Goal: Information Seeking & Learning: Understand process/instructions

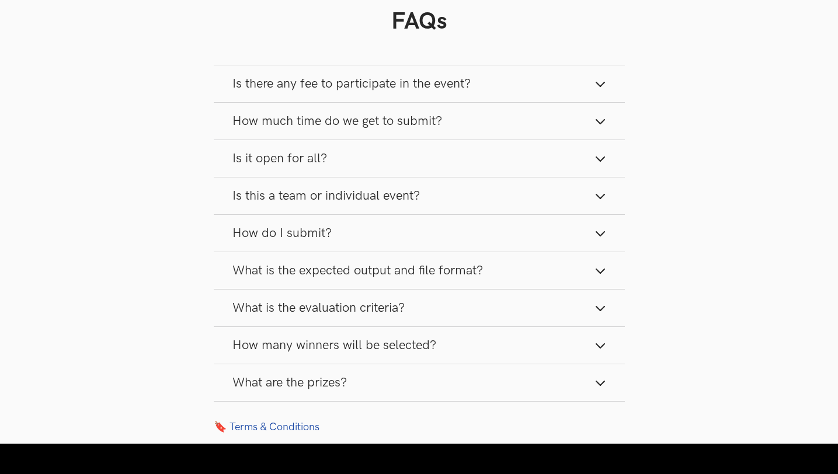
scroll to position [1075, 0]
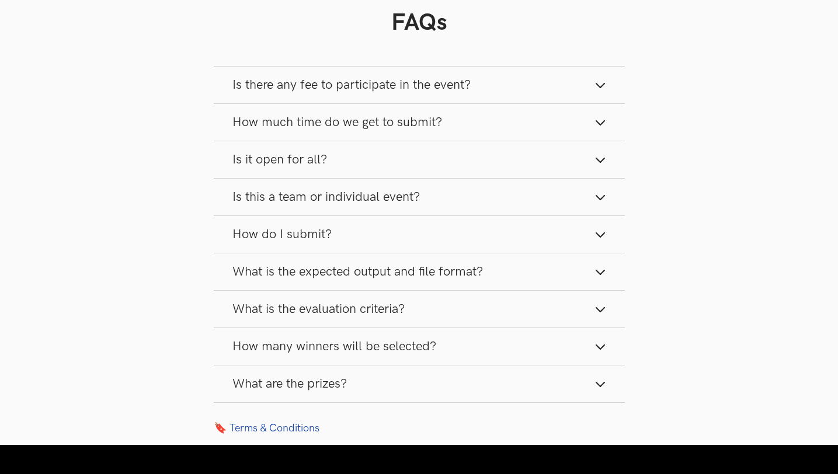
click at [595, 91] on icon "button" at bounding box center [601, 85] width 12 height 12
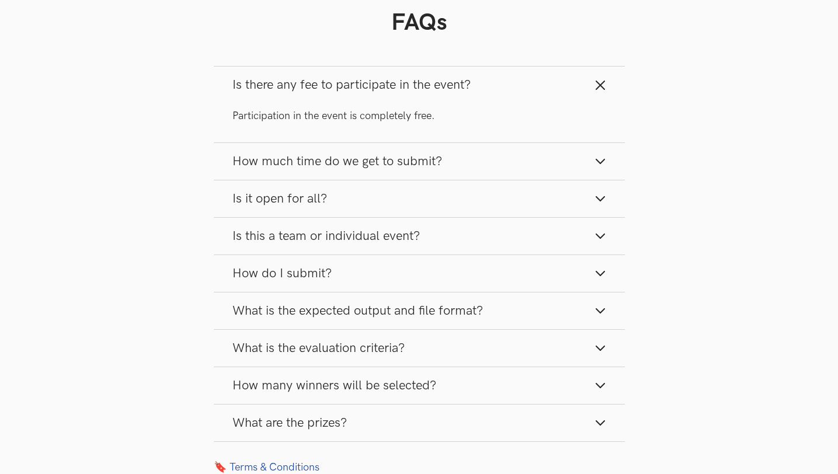
click at [595, 91] on icon "button" at bounding box center [601, 85] width 12 height 12
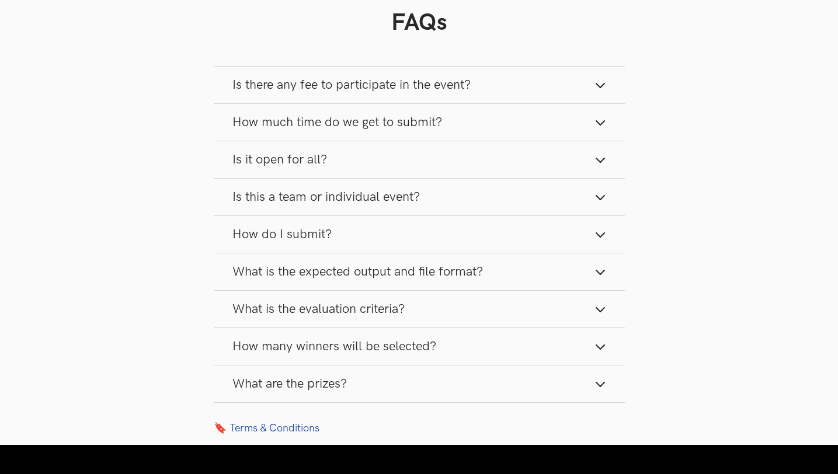
click at [591, 120] on button "How much time do we get to submit?" at bounding box center [419, 122] width 411 height 37
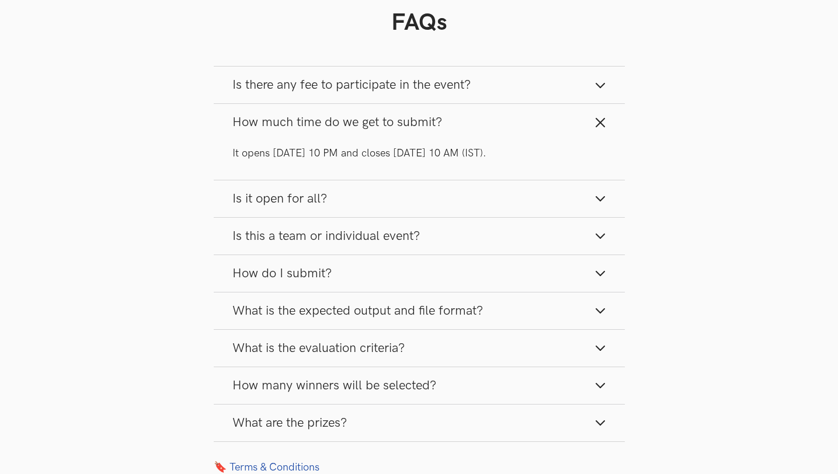
click at [593, 120] on button "How much time do we get to submit?" at bounding box center [419, 122] width 411 height 37
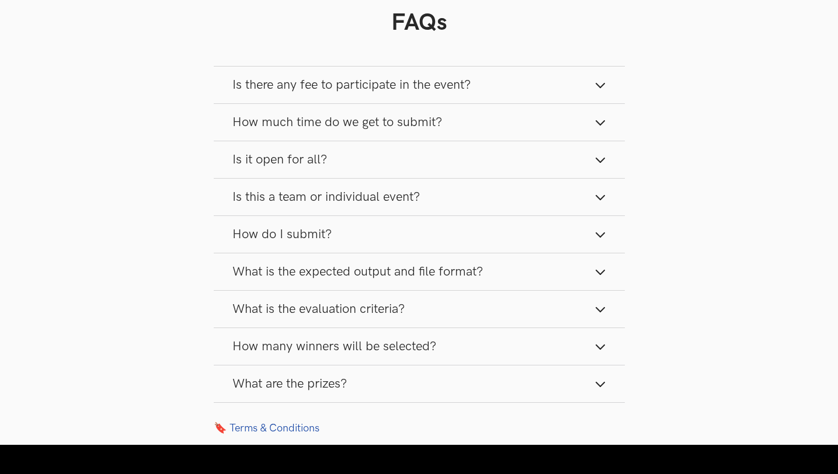
click at [599, 159] on icon "button" at bounding box center [601, 160] width 12 height 12
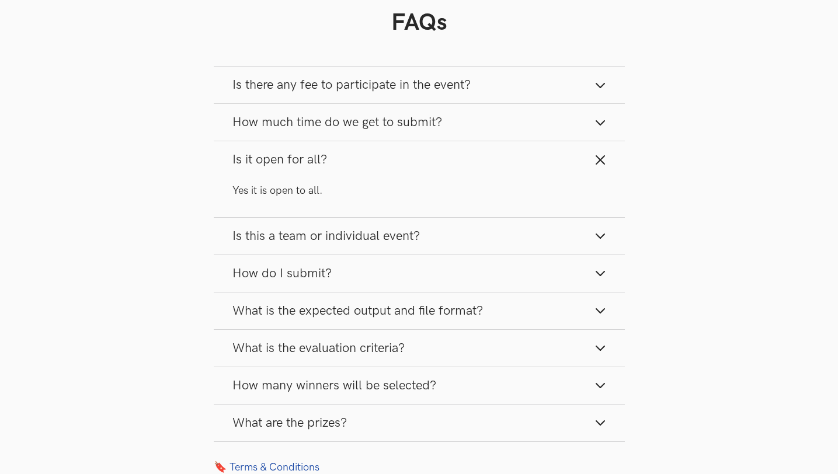
click at [599, 159] on icon "button" at bounding box center [601, 160] width 12 height 12
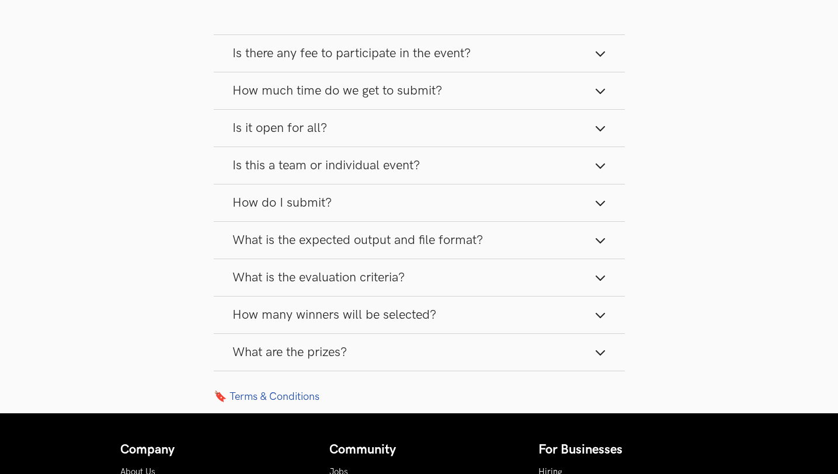
scroll to position [1118, 0]
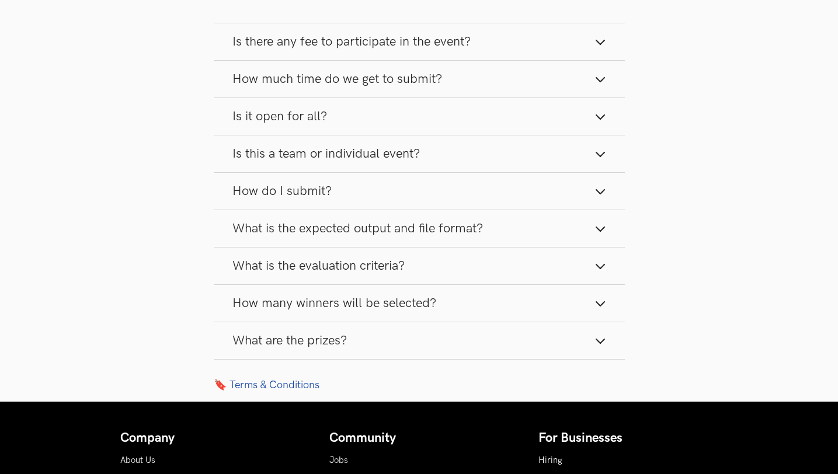
click at [592, 152] on button "Is this a team or individual event?" at bounding box center [419, 153] width 411 height 37
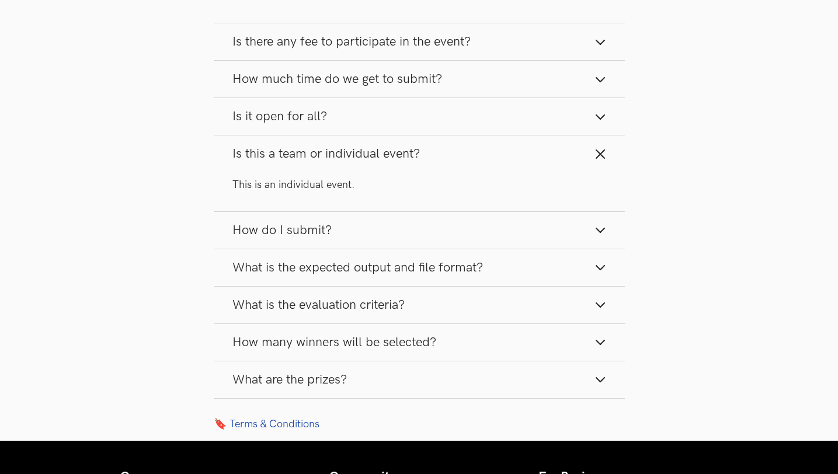
click at [592, 152] on button "Is this a team or individual event?" at bounding box center [419, 153] width 411 height 37
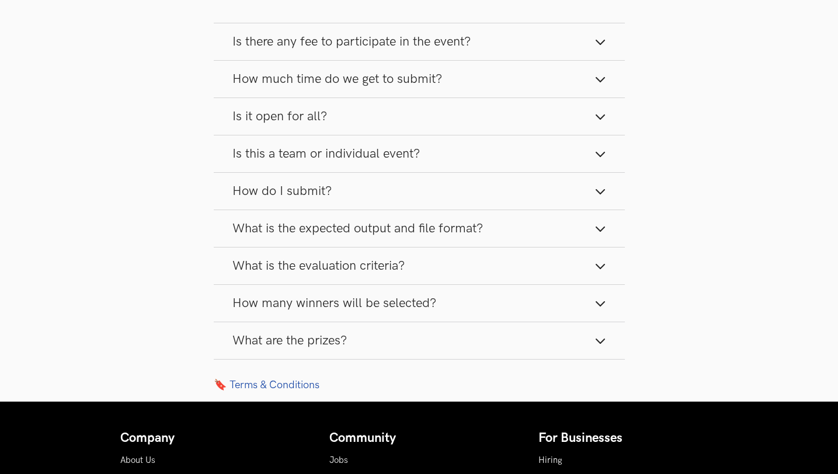
click at [592, 188] on button "How do I submit?" at bounding box center [419, 191] width 411 height 37
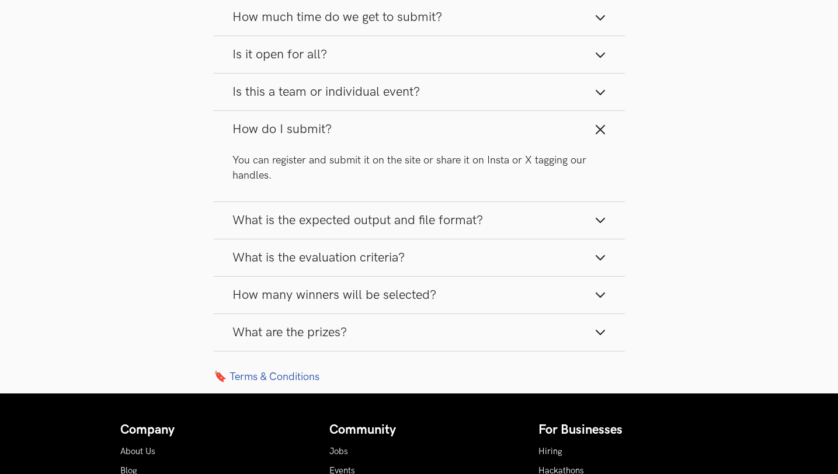
scroll to position [1181, 0]
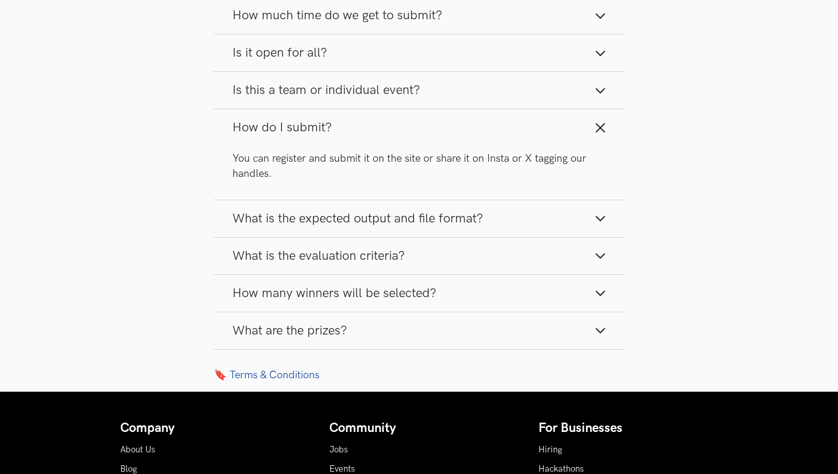
click at [601, 132] on icon "button" at bounding box center [601, 128] width 12 height 12
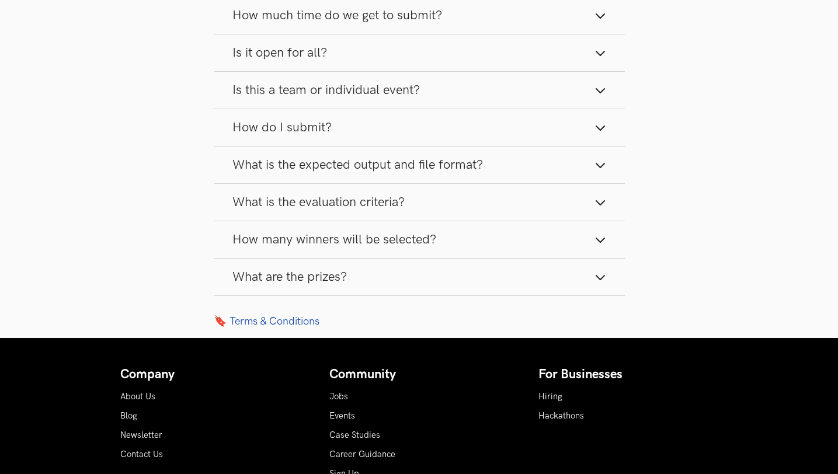
click at [600, 158] on button "What is the expected output and file format?" at bounding box center [419, 165] width 411 height 37
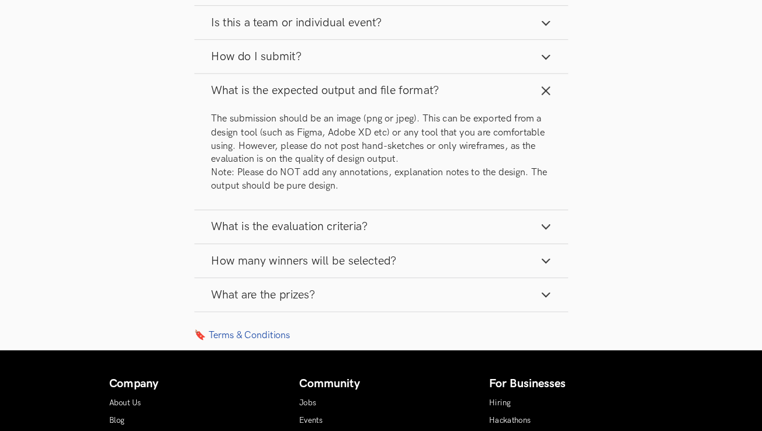
scroll to position [1247, 0]
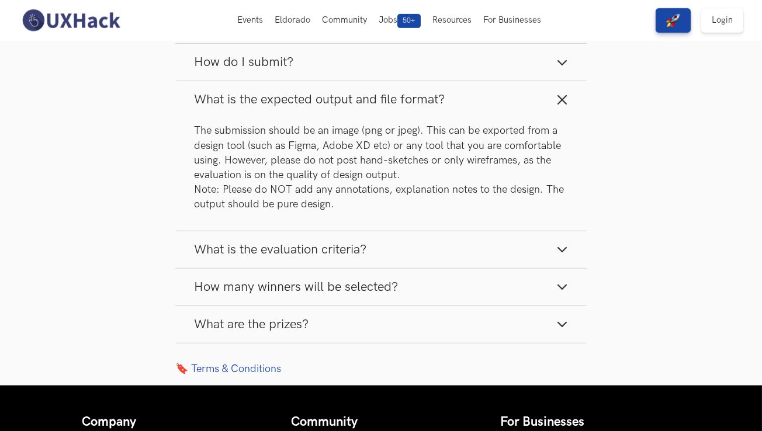
click at [562, 242] on button "What is the evaluation criteria?" at bounding box center [380, 249] width 411 height 37
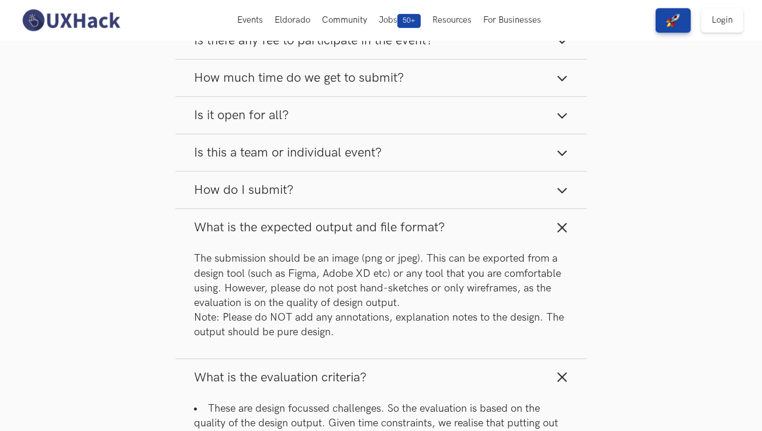
scroll to position [1117, 0]
